Goal: Navigation & Orientation: Find specific page/section

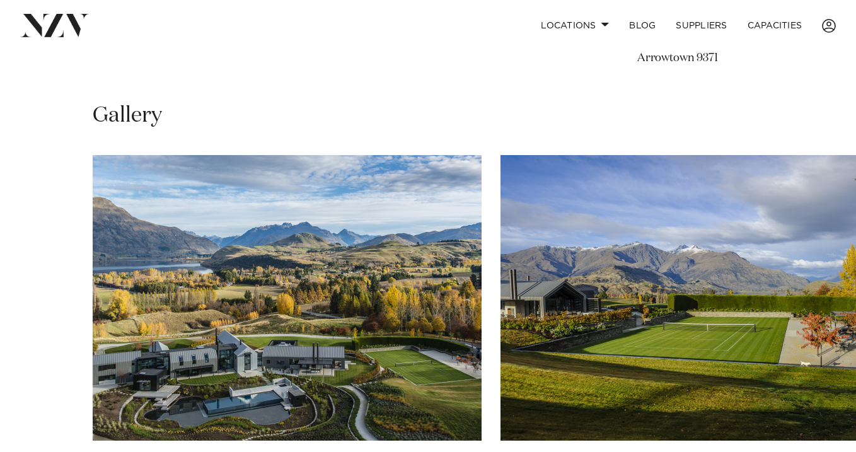
scroll to position [828, 0]
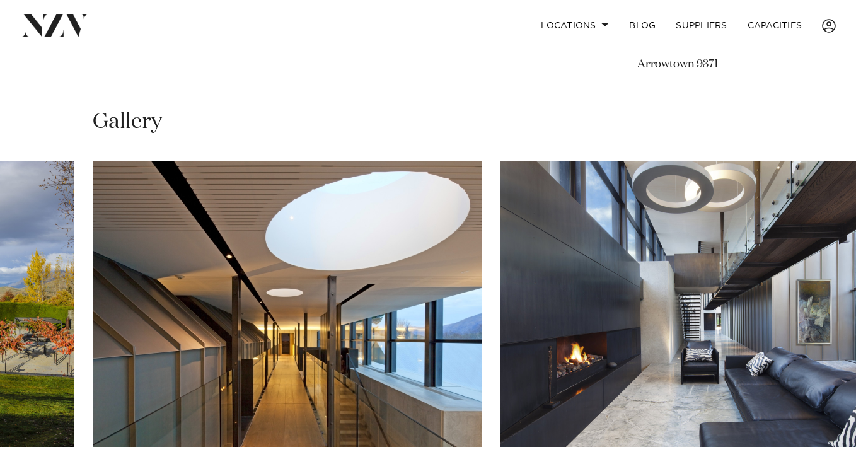
click at [815, 420] on body "Locations [GEOGRAPHIC_DATA] [GEOGRAPHIC_DATA] [GEOGRAPHIC_DATA] [GEOGRAPHIC_DAT…" at bounding box center [428, 229] width 856 height 2115
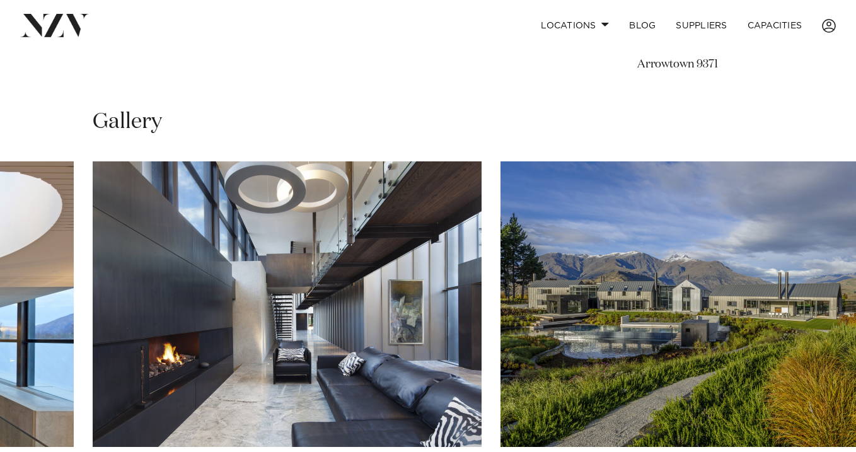
click at [816, 372] on swiper-container at bounding box center [428, 334] width 856 height 346
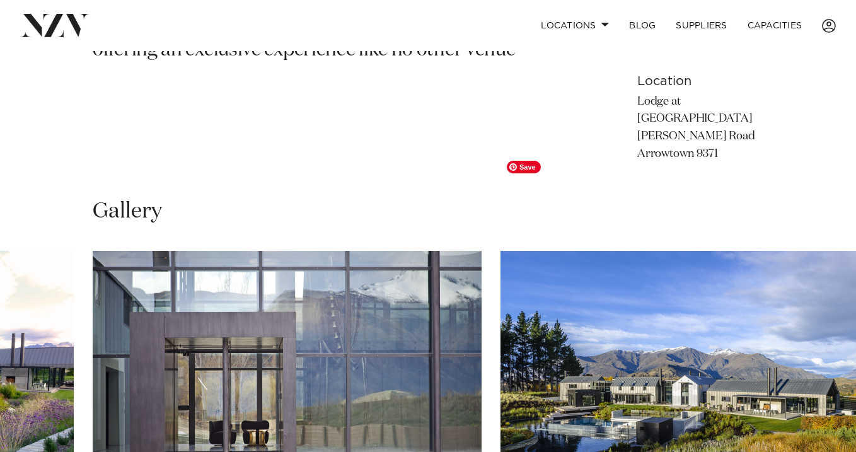
scroll to position [731, 0]
